Goal: Entertainment & Leisure: Consume media (video, audio)

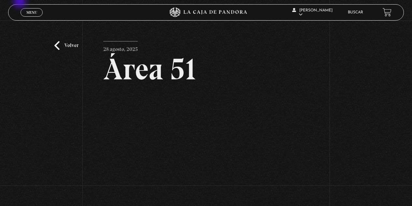
scroll to position [65, 0]
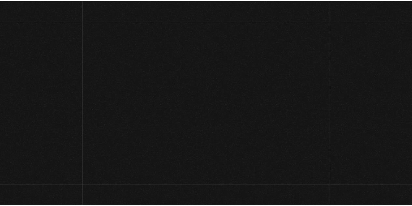
scroll to position [424, 0]
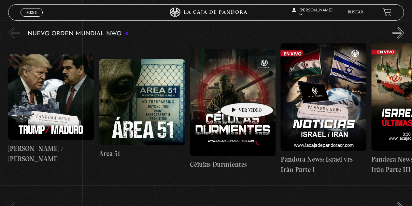
click at [237, 93] on figure at bounding box center [233, 103] width 86 height 108
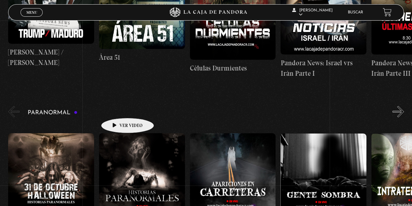
scroll to position [587, 0]
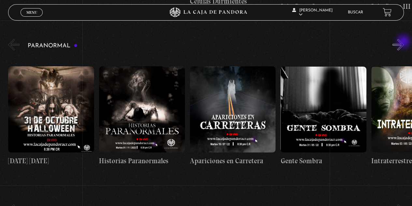
click at [404, 42] on button "»" at bounding box center [398, 44] width 11 height 11
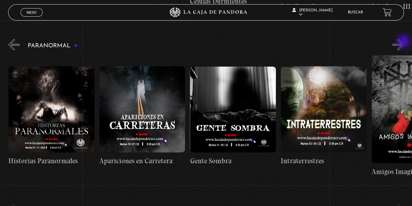
click at [404, 42] on button "»" at bounding box center [398, 44] width 11 height 11
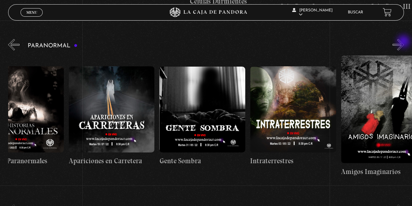
click at [404, 42] on button "»" at bounding box center [398, 44] width 11 height 11
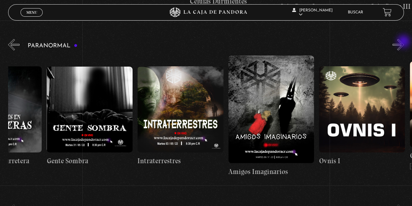
click at [404, 42] on button "»" at bounding box center [398, 44] width 11 height 11
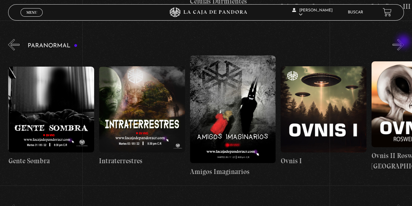
click at [404, 42] on button "»" at bounding box center [398, 44] width 11 height 11
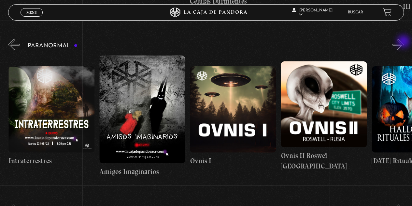
click at [404, 42] on button "»" at bounding box center [398, 44] width 11 height 11
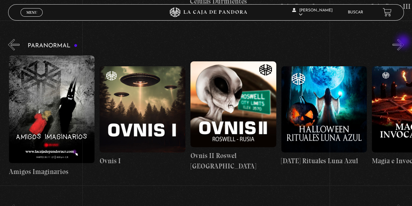
scroll to position [0, 454]
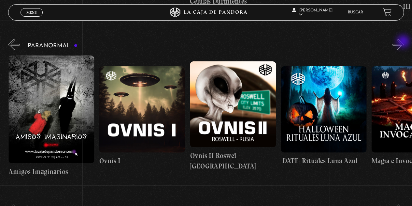
click at [404, 42] on button "»" at bounding box center [398, 44] width 11 height 11
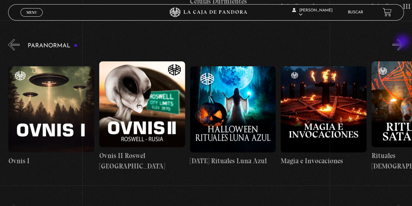
click at [403, 42] on button "»" at bounding box center [398, 44] width 11 height 11
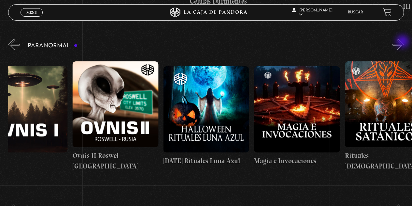
scroll to position [0, 590]
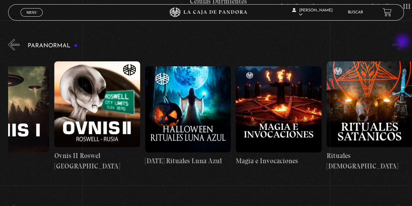
click at [403, 42] on button "»" at bounding box center [398, 44] width 11 height 11
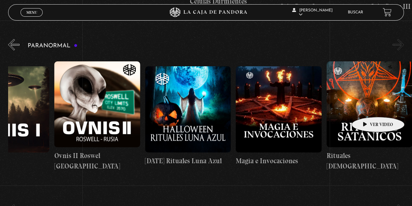
click at [368, 108] on figure at bounding box center [370, 104] width 86 height 86
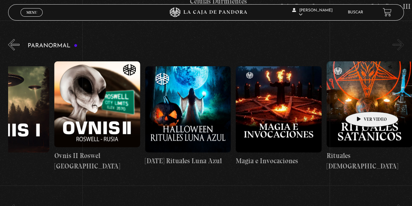
click at [360, 98] on figure at bounding box center [370, 104] width 86 height 86
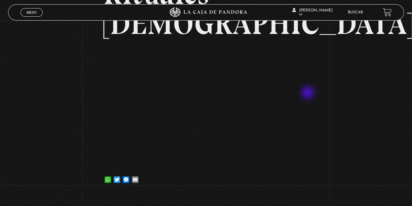
scroll to position [65, 0]
